Goal: Transaction & Acquisition: Purchase product/service

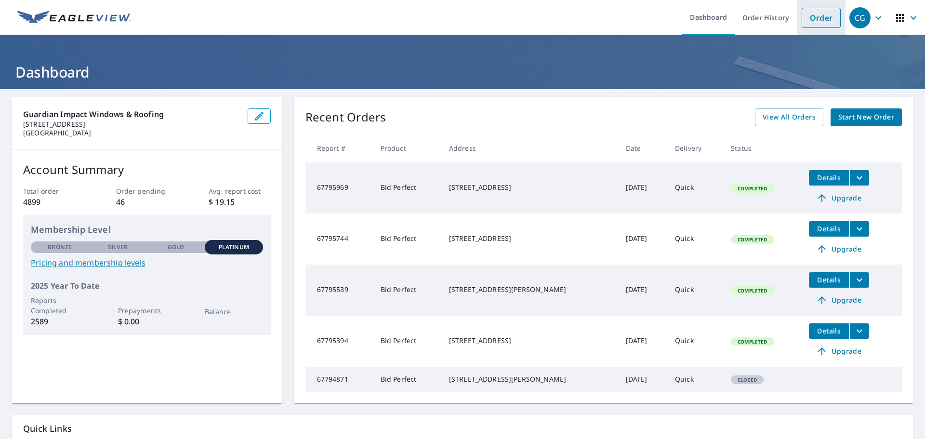
click at [818, 15] on link "Order" at bounding box center [820, 18] width 39 height 20
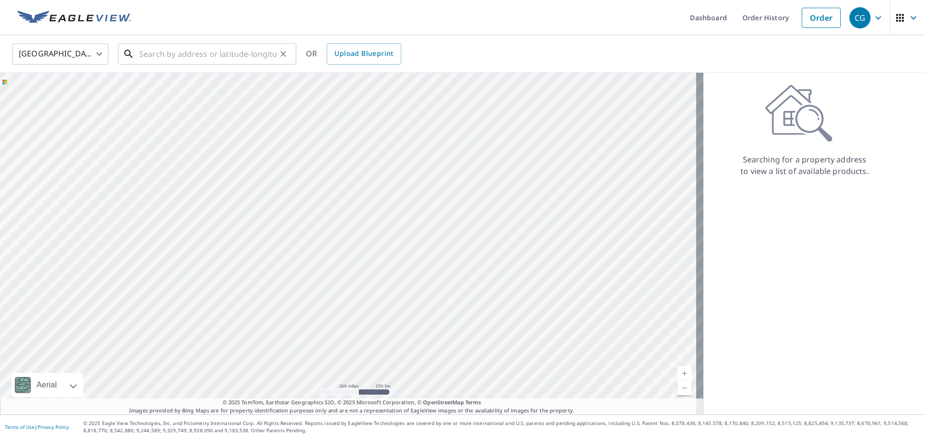
click at [178, 42] on input "text" at bounding box center [207, 53] width 137 height 27
paste input "[STREET_ADDRESS]"
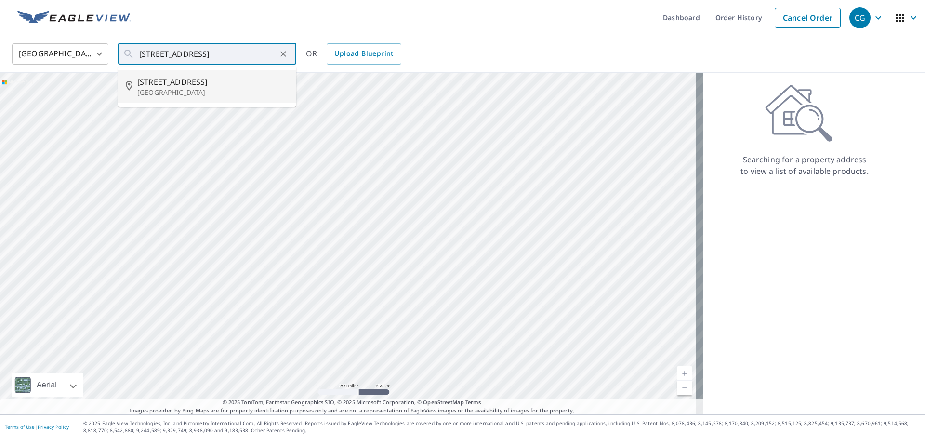
type input "[STREET_ADDRESS]"
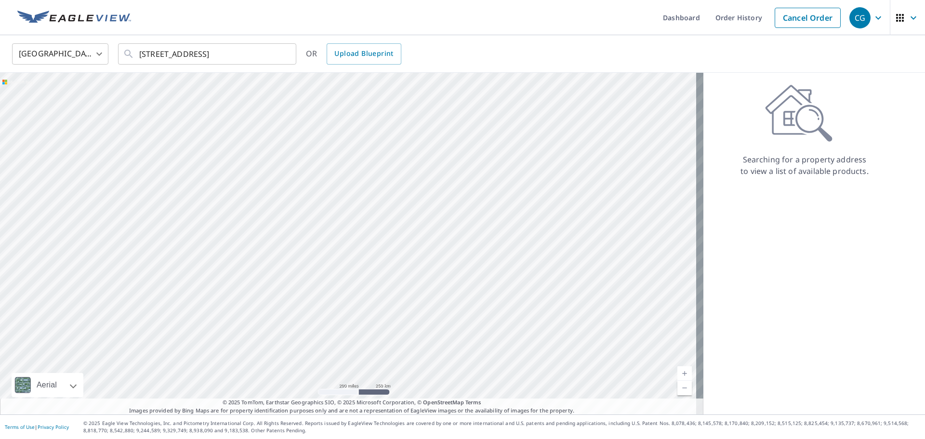
scroll to position [0, 0]
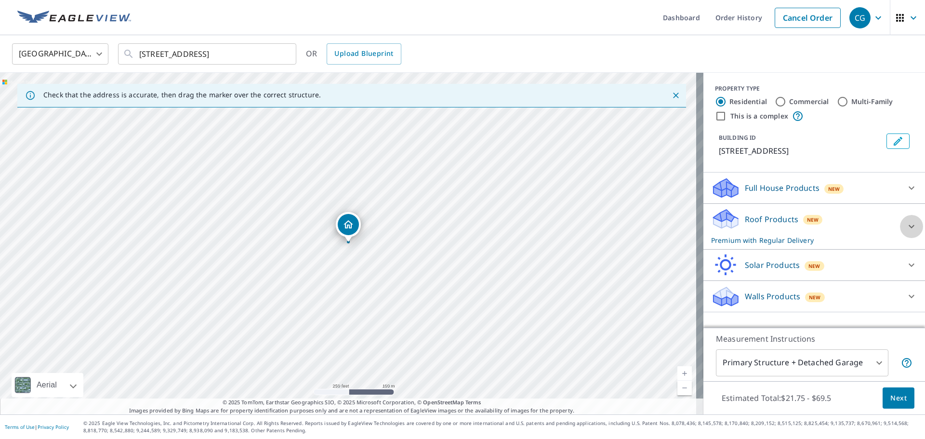
click at [905, 223] on icon at bounding box center [911, 227] width 12 height 12
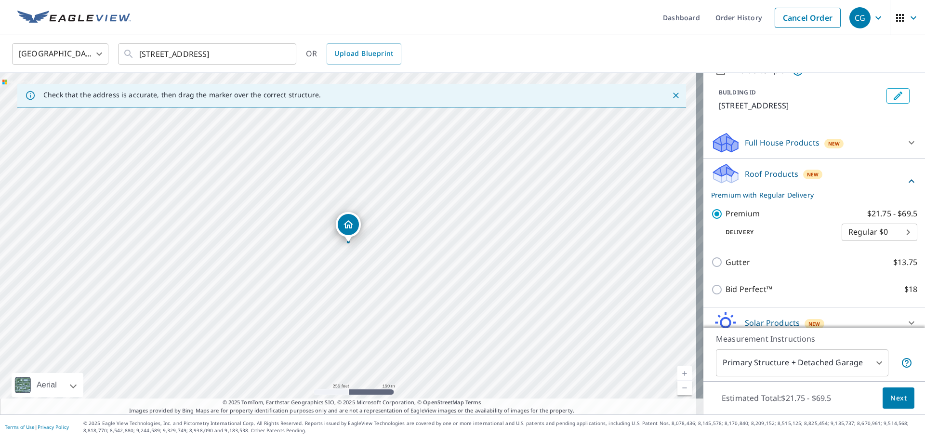
scroll to position [88, 0]
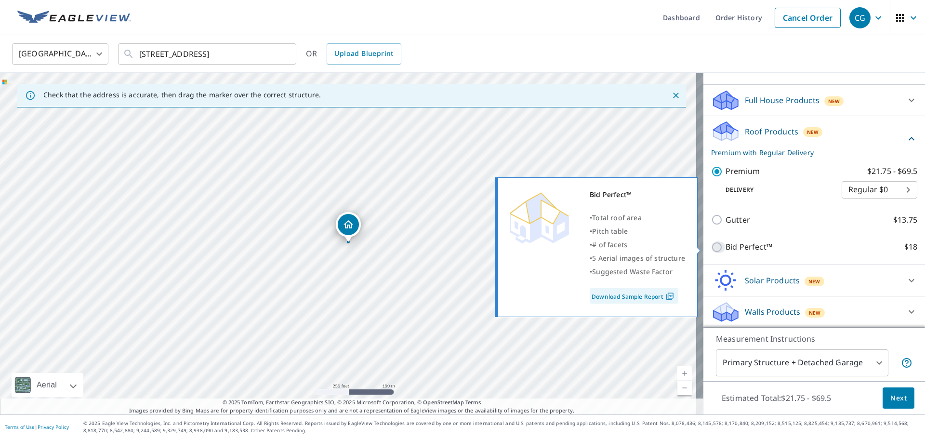
click at [711, 245] on input "Bid Perfect™ $18" at bounding box center [718, 247] width 14 height 12
checkbox input "true"
checkbox input "false"
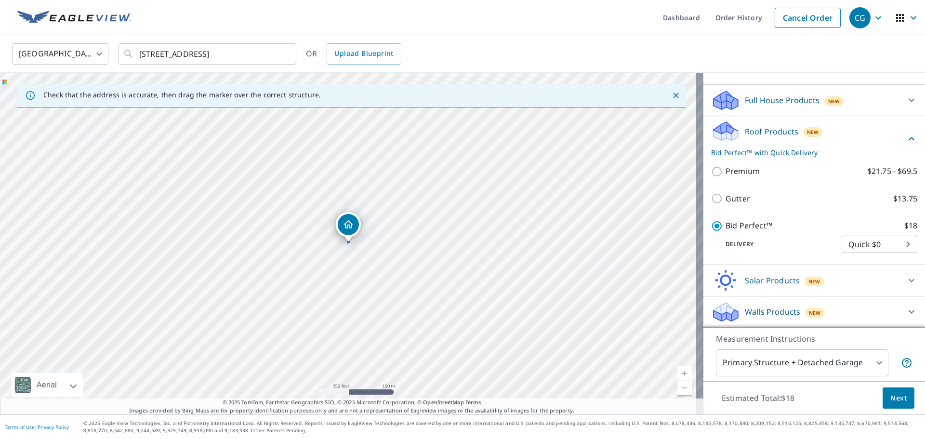
click at [890, 396] on span "Next" at bounding box center [898, 398] width 16 height 12
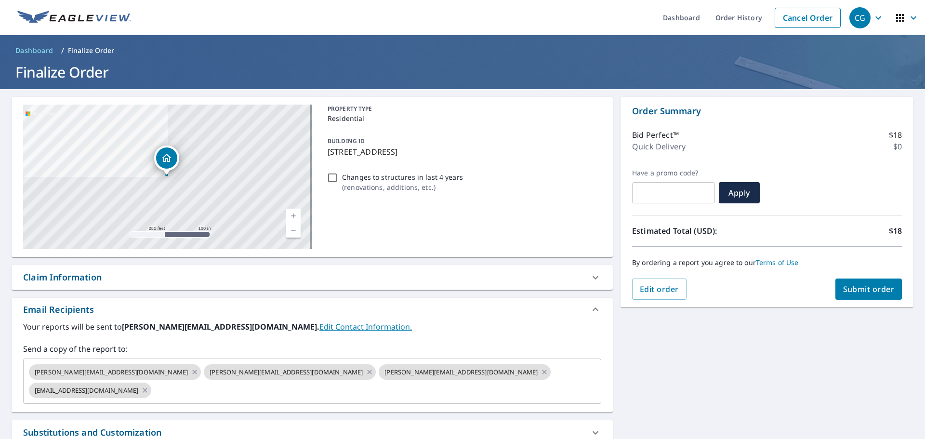
click at [862, 290] on span "Submit order" at bounding box center [869, 289] width 52 height 11
